Goal: Task Accomplishment & Management: Manage account settings

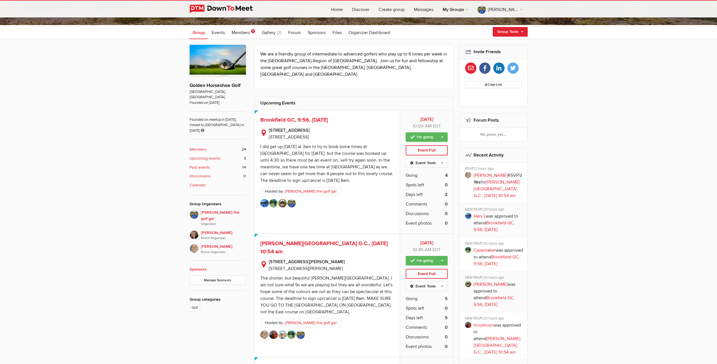
scroll to position [176, 0]
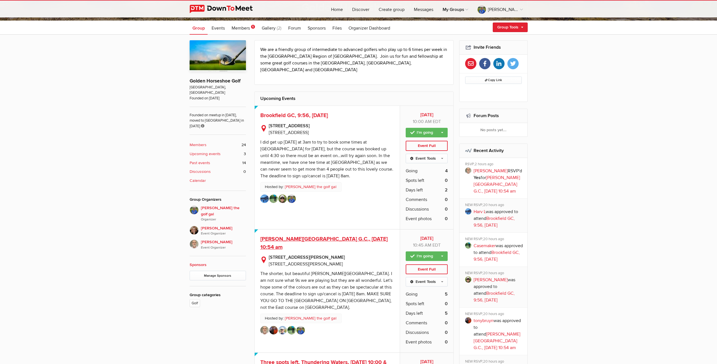
click at [315, 236] on span "[PERSON_NAME][GEOGRAPHIC_DATA] G.C., [DATE] 10:54 am" at bounding box center [323, 243] width 127 height 15
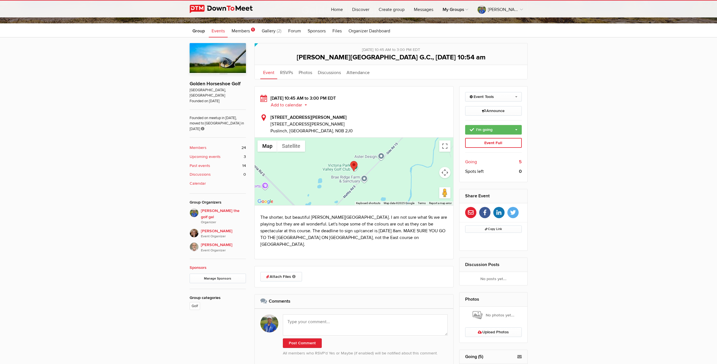
scroll to position [289, 0]
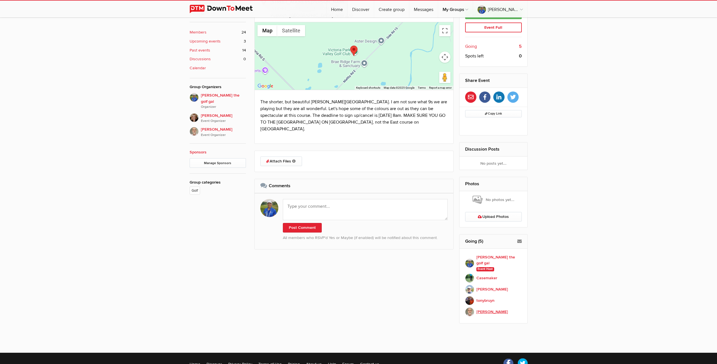
click at [483, 309] on b "[PERSON_NAME]" at bounding box center [492, 312] width 32 height 6
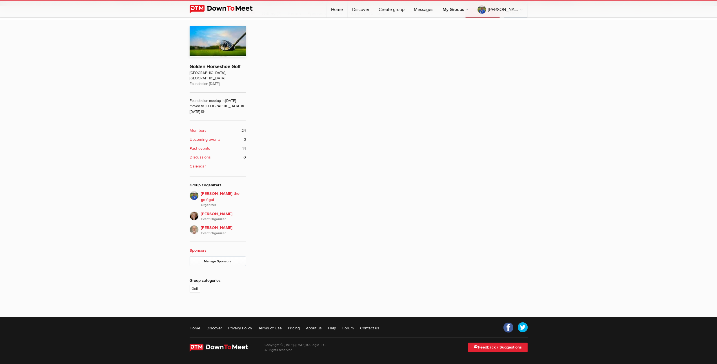
scroll to position [173, 0]
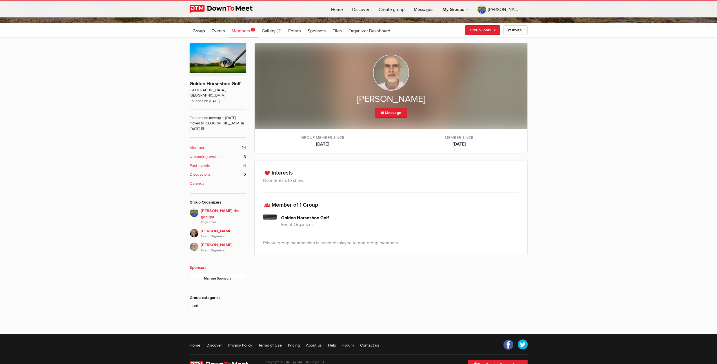
click at [202, 154] on b "Upcoming events" at bounding box center [204, 157] width 31 height 6
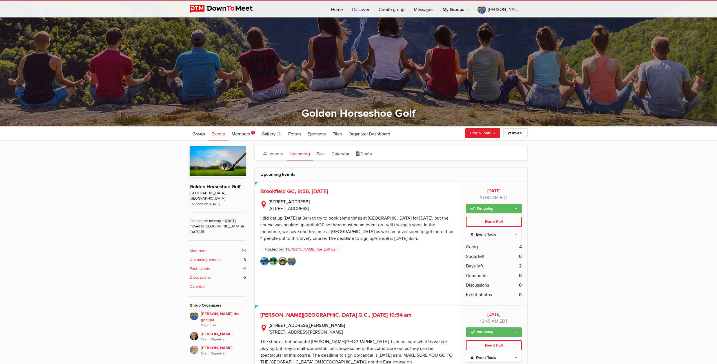
scroll to position [192, 0]
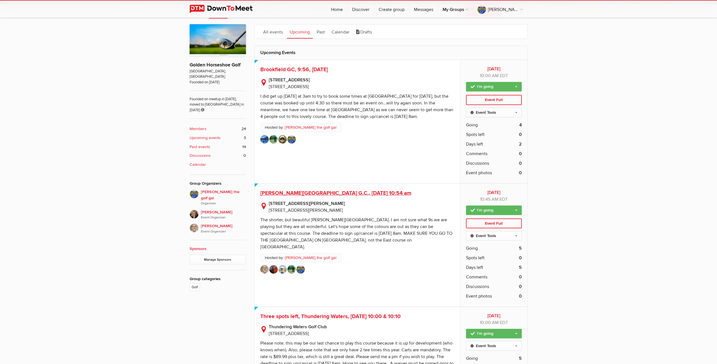
click at [325, 193] on span "[PERSON_NAME][GEOGRAPHIC_DATA] G.C., [DATE] 10:54 am" at bounding box center [335, 193] width 151 height 7
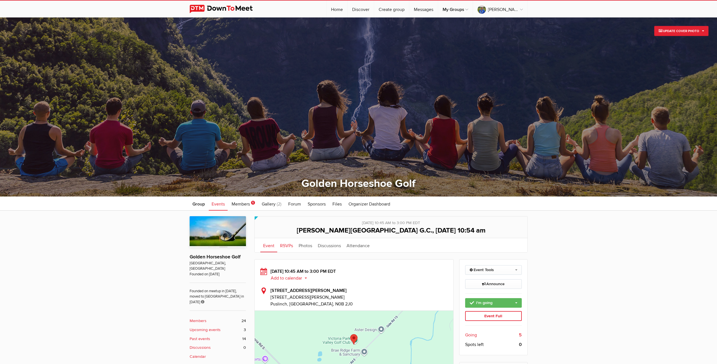
click at [286, 247] on link "RSVPs" at bounding box center [286, 245] width 19 height 14
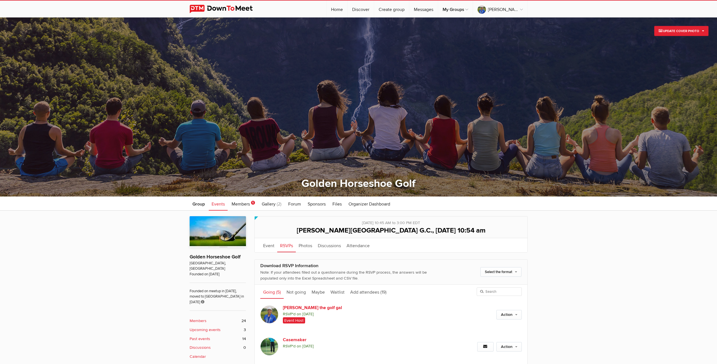
scroll to position [116, 0]
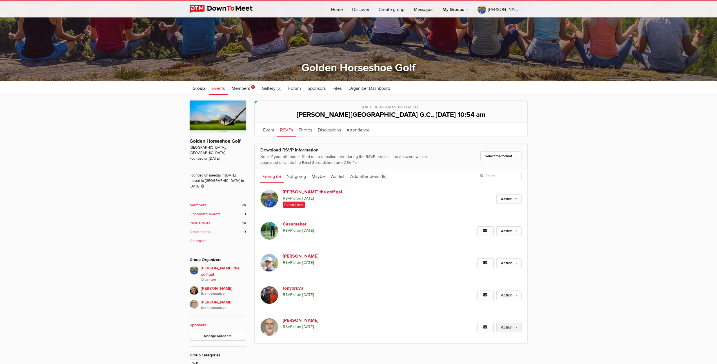
click at [512, 327] on link "Action" at bounding box center [508, 328] width 25 height 10
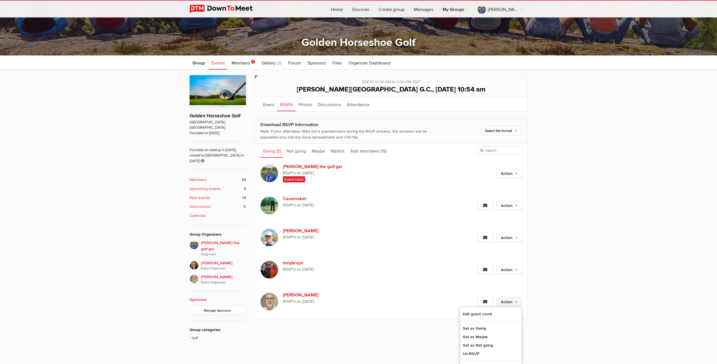
scroll to position [173, 0]
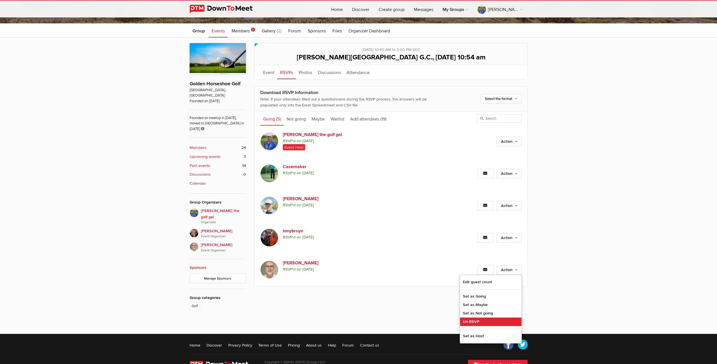
click at [474, 322] on link "Un-RSVP" at bounding box center [490, 322] width 61 height 8
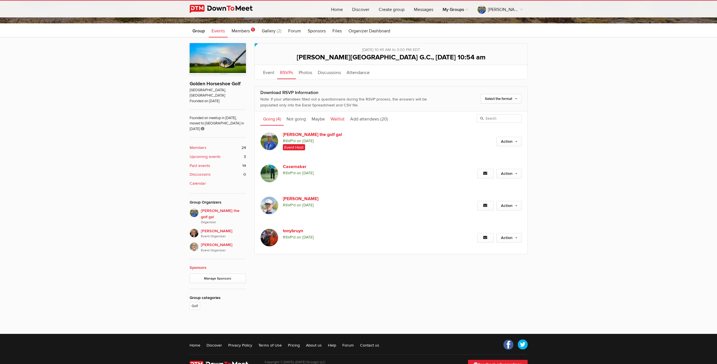
click at [337, 120] on link "Waitlist" at bounding box center [337, 118] width 20 height 14
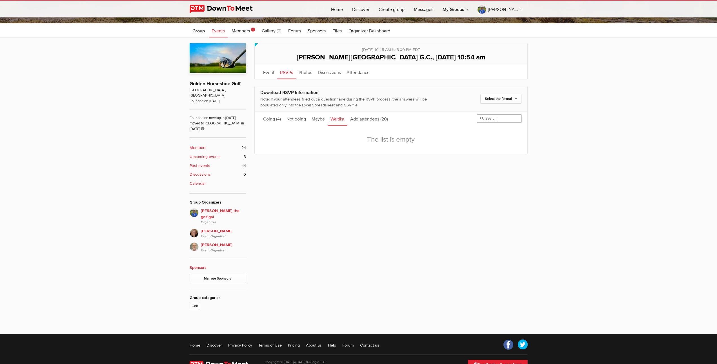
click at [485, 118] on input "search" at bounding box center [498, 118] width 45 height 8
type input "[PERSON_NAME]"
click at [200, 154] on b "Upcoming events" at bounding box center [204, 157] width 31 height 6
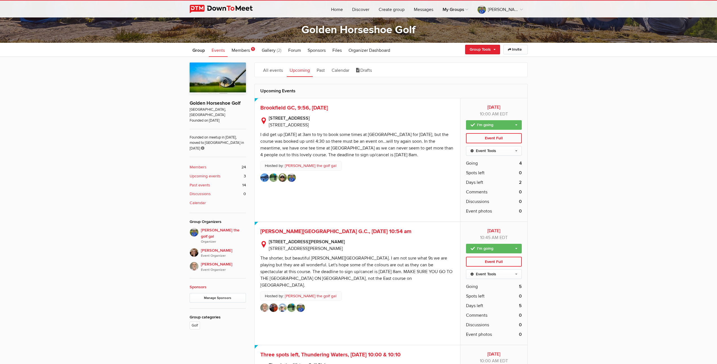
scroll to position [155, 0]
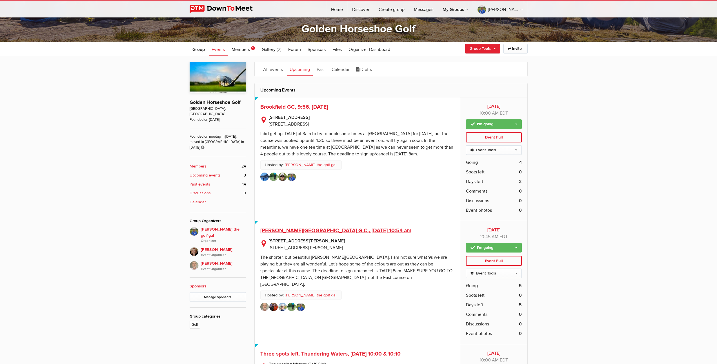
click at [356, 231] on span "[PERSON_NAME][GEOGRAPHIC_DATA] G.C., [DATE] 10:54 am" at bounding box center [335, 230] width 151 height 7
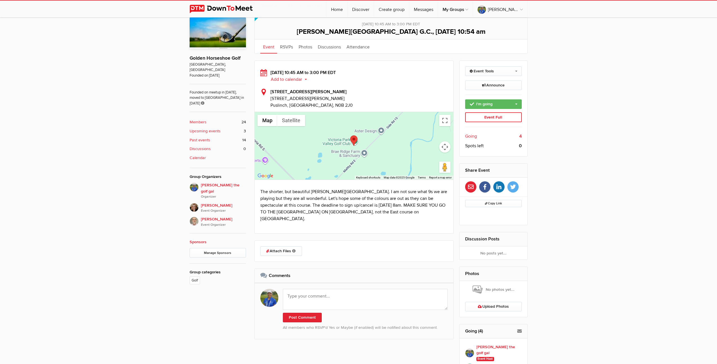
scroll to position [113, 0]
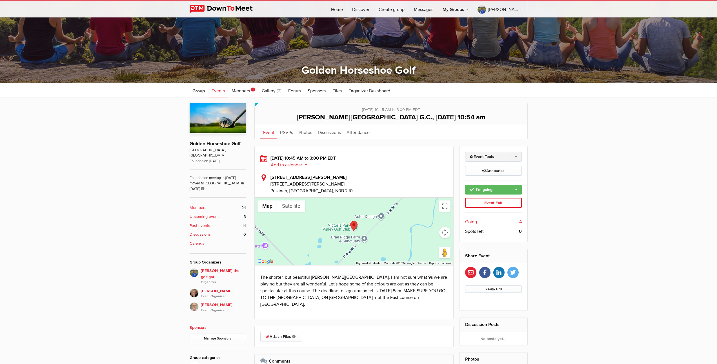
click at [516, 157] on link "Event Tools" at bounding box center [493, 157] width 57 height 10
click at [479, 169] on link "Edit Event" at bounding box center [493, 169] width 56 height 8
select select "10:45:00"
select select "3:00:00"
select select "PM"
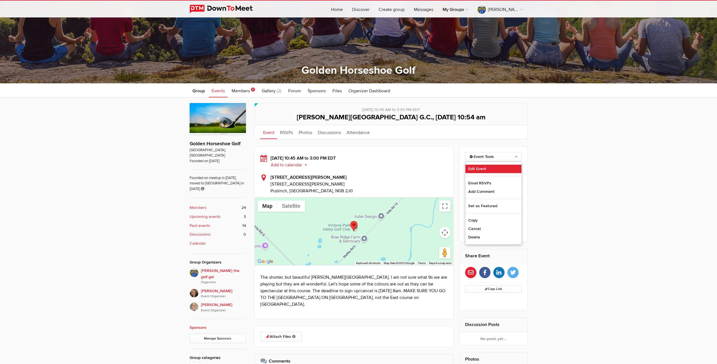
select select "[GEOGRAPHIC_DATA]"
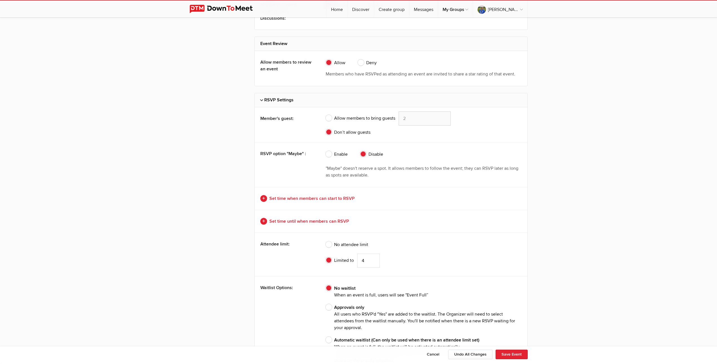
scroll to position [1253, 0]
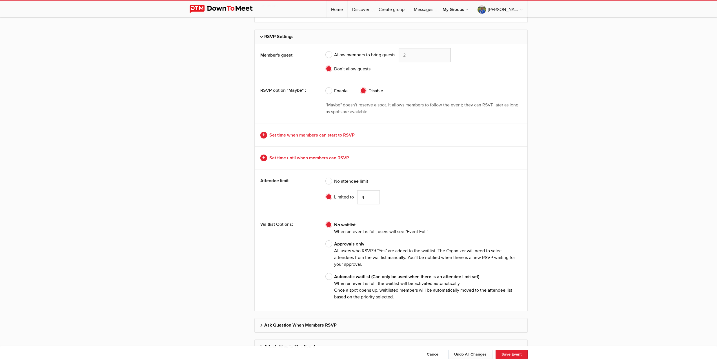
click at [327, 244] on span "Approvals only All users who RSVP'd "Yes" are added to the waitlist. The Organi…" at bounding box center [423, 254] width 196 height 27
click at [325, 241] on input "Approvals only All users who RSVP'd "Yes" are added to the waitlist. The Organi…" at bounding box center [325, 240] width 0 height 0
radio input "true"
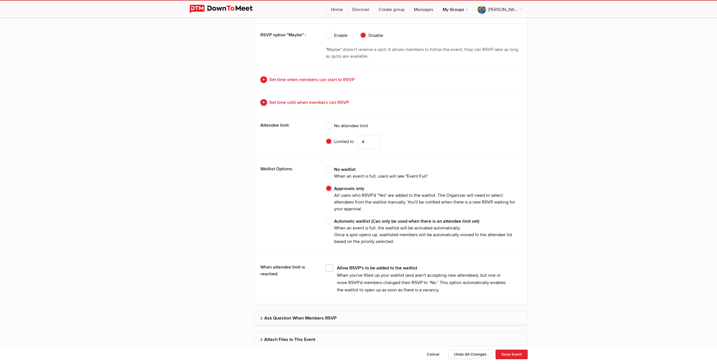
scroll to position [1328, 0]
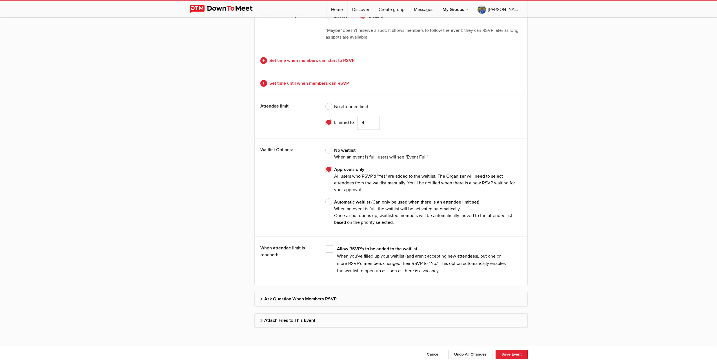
click at [327, 200] on span "Automatic waitlist (Can only be used when there is an attendee limit set) When …" at bounding box center [423, 212] width 196 height 27
click at [325, 199] on input "Automatic waitlist (Can only be used when there is an attendee limit set) When …" at bounding box center [325, 198] width 0 height 0
radio input "true"
radio input "false"
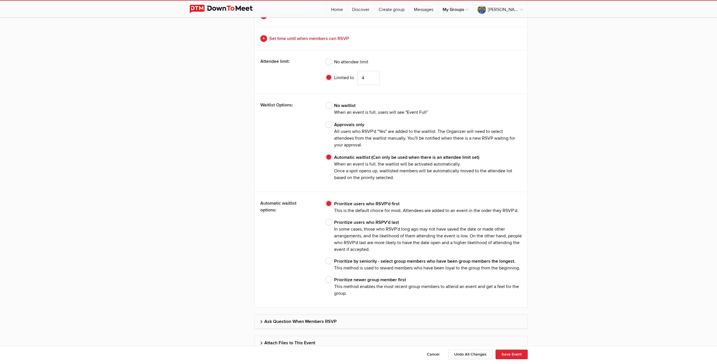
scroll to position [1373, 0]
click at [329, 258] on span "Prioritize by seniority - select group members who have been group members the …" at bounding box center [422, 264] width 194 height 14
click at [325, 257] on input "Prioritize by seniority - select group members who have been group members the …" at bounding box center [325, 257] width 0 height 0
radio input "true"
click at [328, 201] on span "Prioritize users who RSVP'd first This is the default choice for most. Attendee…" at bounding box center [421, 207] width 193 height 14
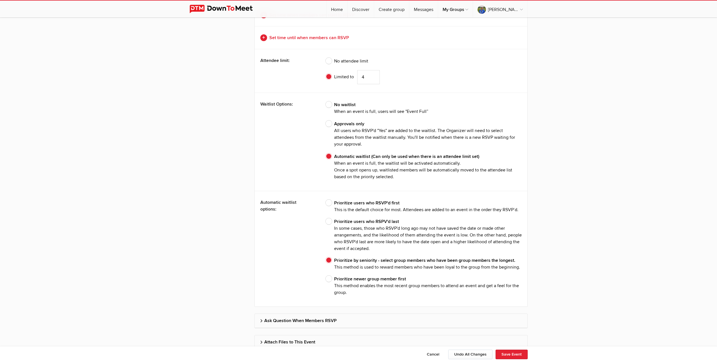
click at [325, 200] on input "Prioritize users who RSVP'd first This is the default choice for most. Attendee…" at bounding box center [325, 199] width 0 height 0
radio input "true"
click at [510, 354] on button "Save Event" at bounding box center [511, 355] width 32 height 10
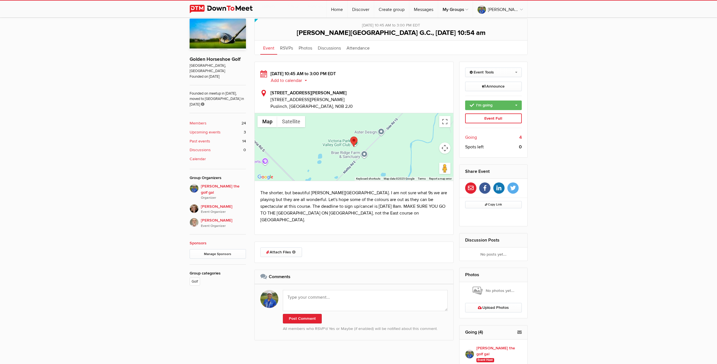
scroll to position [77, 0]
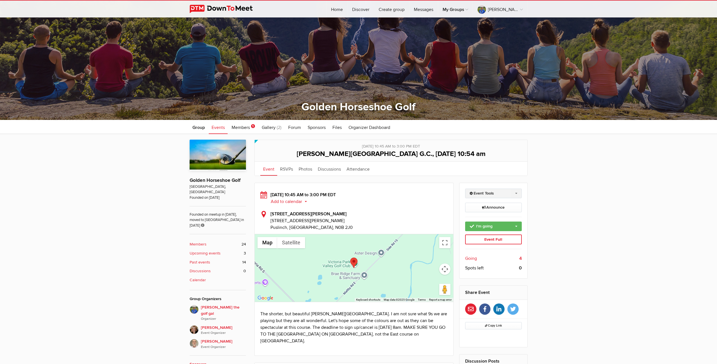
click at [515, 193] on link "Event Tools" at bounding box center [493, 194] width 57 height 10
click at [590, 189] on div "Limited visibility event Event is listed, but non-members won't see details of …" at bounding box center [358, 341] width 717 height 414
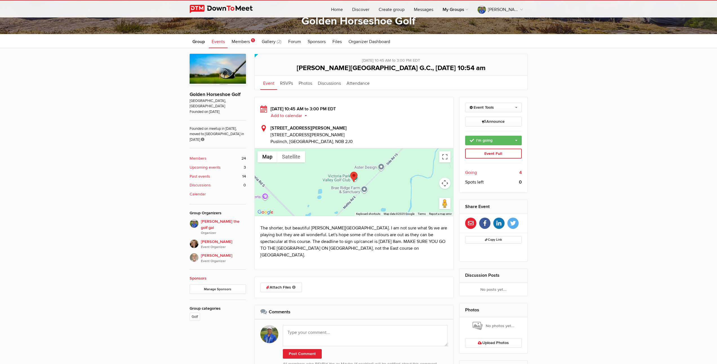
scroll to position [178, 0]
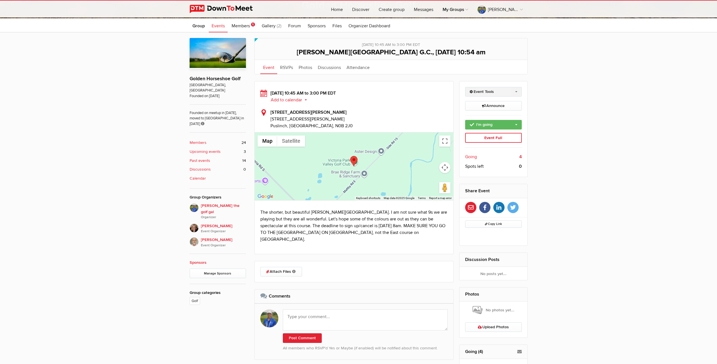
click at [516, 91] on link "Event Tools" at bounding box center [493, 92] width 57 height 10
click at [581, 139] on div "Limited visibility event Event is listed, but non-members won't see details of …" at bounding box center [358, 239] width 717 height 414
click at [287, 67] on link "RSVPs" at bounding box center [286, 67] width 19 height 14
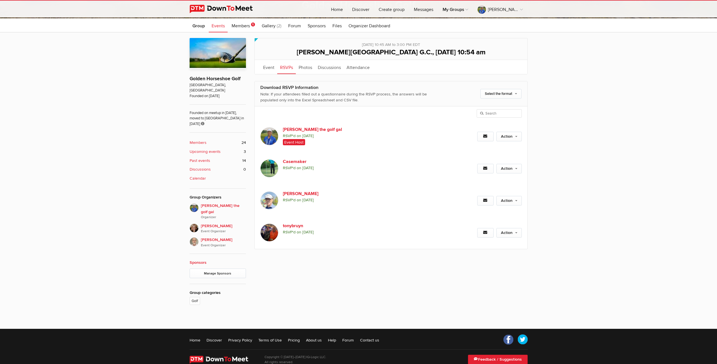
scroll to position [173, 0]
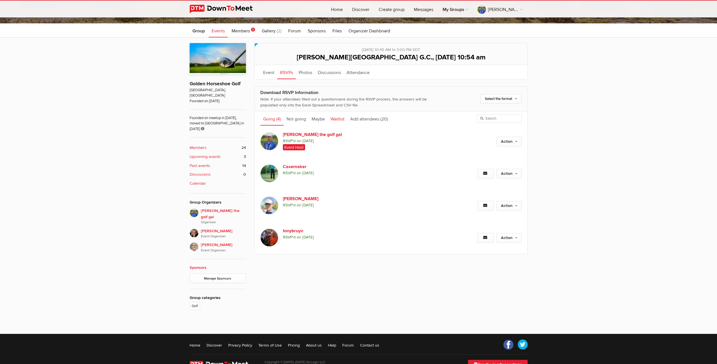
click at [332, 119] on link "Waitlist" at bounding box center [337, 118] width 20 height 14
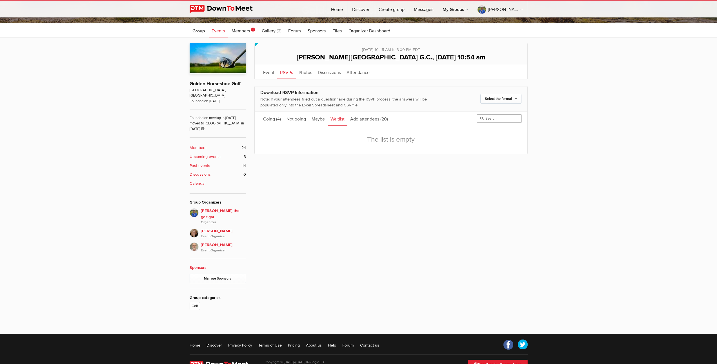
click at [492, 119] on input "search" at bounding box center [498, 118] width 45 height 8
type input "g"
click at [318, 120] on link "Maybe" at bounding box center [318, 118] width 19 height 14
click at [505, 99] on link "Select the format" at bounding box center [500, 99] width 41 height 10
click at [625, 106] on div "Limited visibility event Event is listed, but non-members won't see details of …" at bounding box center [358, 182] width 717 height 291
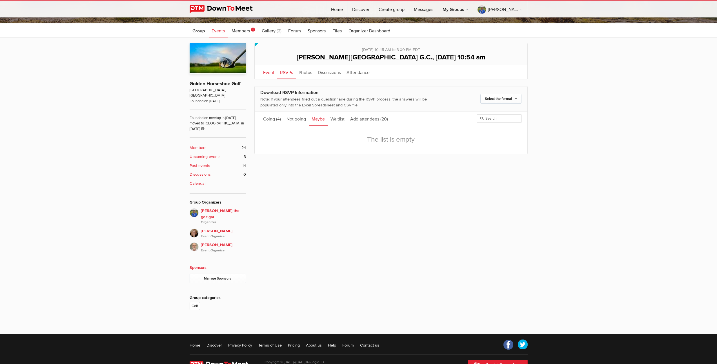
click at [266, 72] on link "Event" at bounding box center [268, 72] width 17 height 14
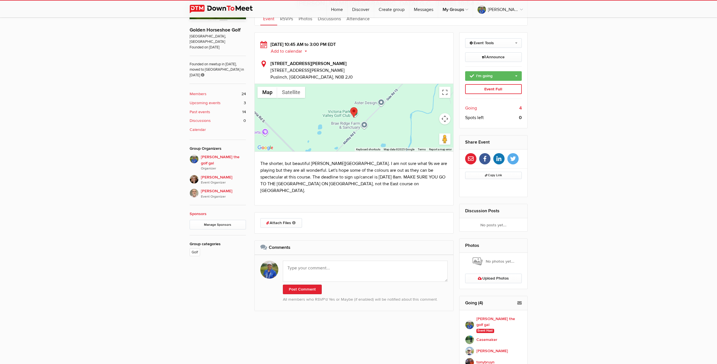
scroll to position [236, 0]
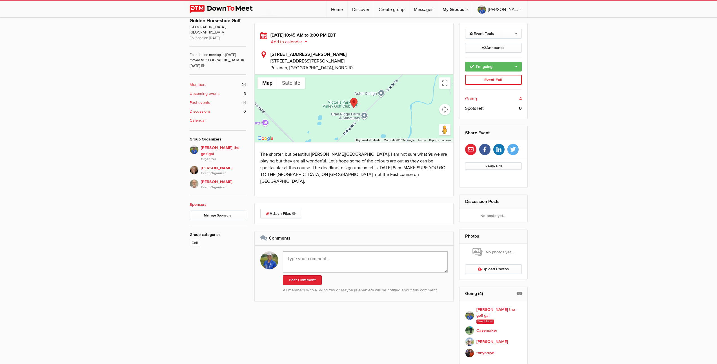
click at [340, 257] on textarea at bounding box center [365, 261] width 165 height 21
type textarea "Waitlist: Line, [PERSON_NAME]"
click at [302, 275] on button "Post Comment" at bounding box center [302, 280] width 39 height 10
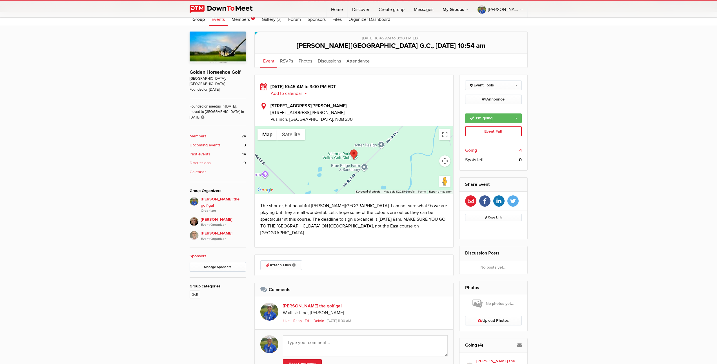
scroll to position [239, 0]
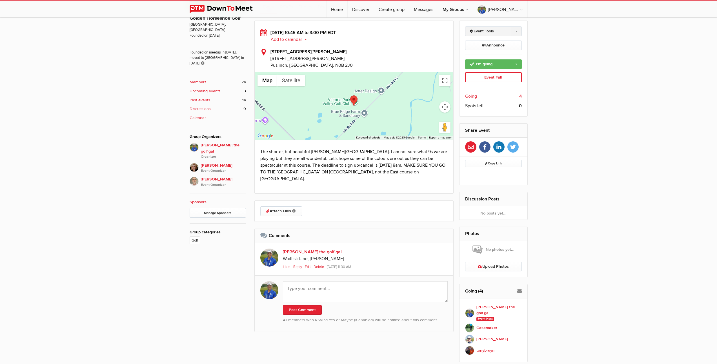
click at [516, 30] on link "Event Tools" at bounding box center [493, 31] width 57 height 10
click at [483, 45] on link "Edit Event" at bounding box center [493, 43] width 56 height 8
select select "10:45:00"
select select "3:00:00"
select select "PM"
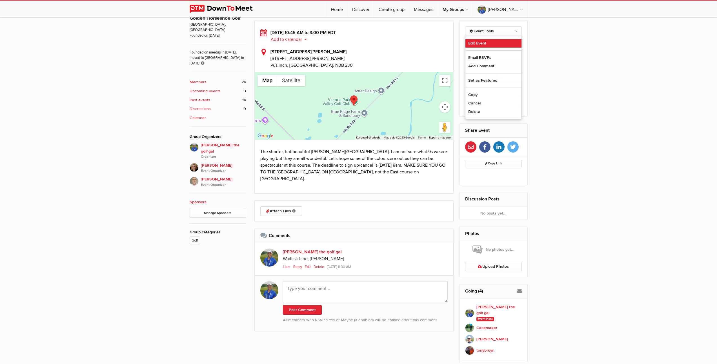
select select "[GEOGRAPHIC_DATA]"
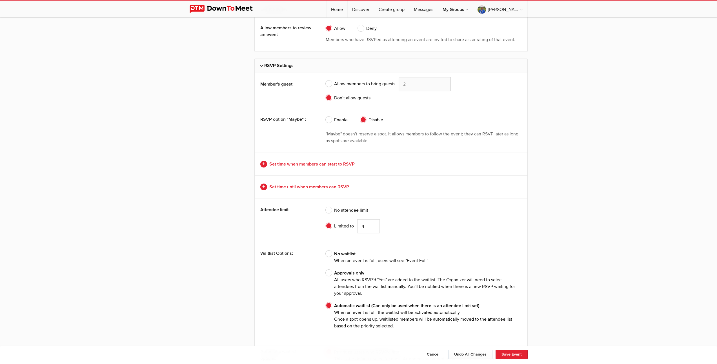
scroll to position [1261, 0]
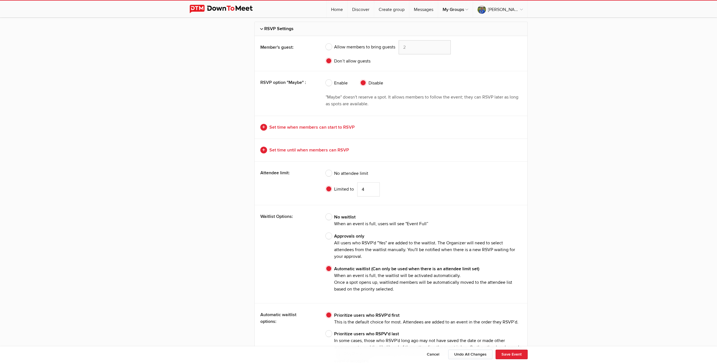
click at [328, 236] on span "Approvals only All users who RSVP'd "Yes" are added to the waitlist. The Organi…" at bounding box center [423, 246] width 196 height 27
click at [325, 233] on input "Approvals only All users who RSVP'd "Yes" are added to the waitlist. The Organi…" at bounding box center [325, 233] width 0 height 0
radio input "true"
radio input "false"
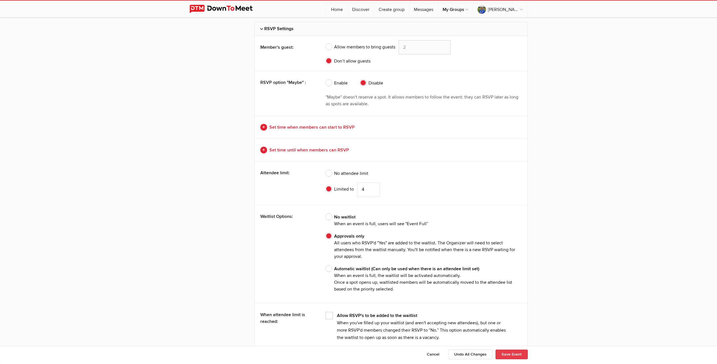
click at [507, 354] on button "Save Event" at bounding box center [511, 355] width 32 height 10
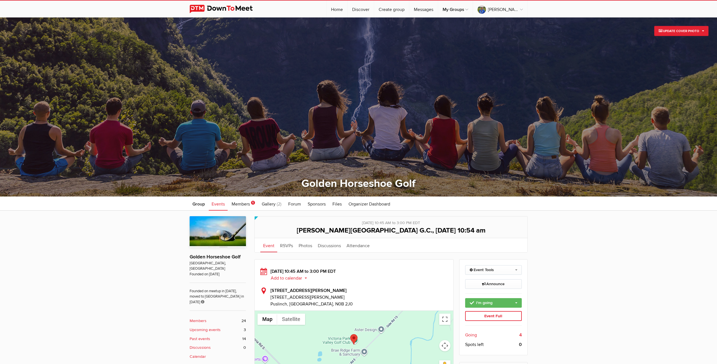
scroll to position [175, 0]
